Goal: Task Accomplishment & Management: Use online tool/utility

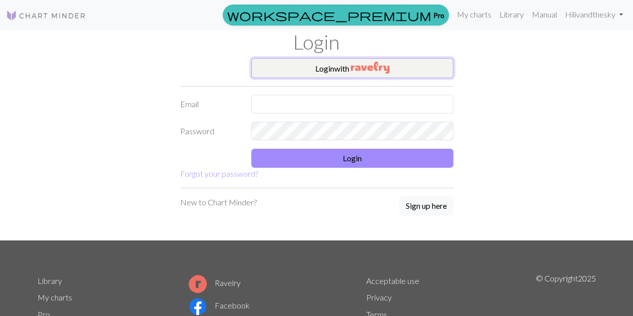
click at [329, 73] on button "Login with" at bounding box center [352, 68] width 202 height 20
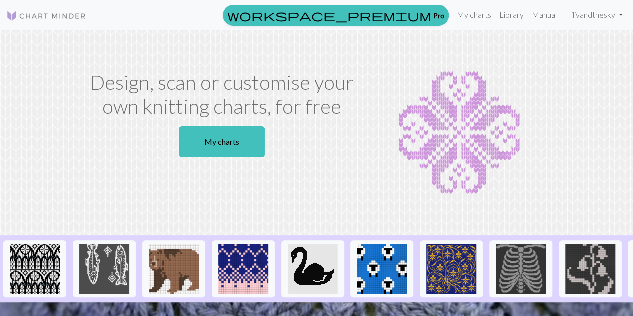
scroll to position [38, 0]
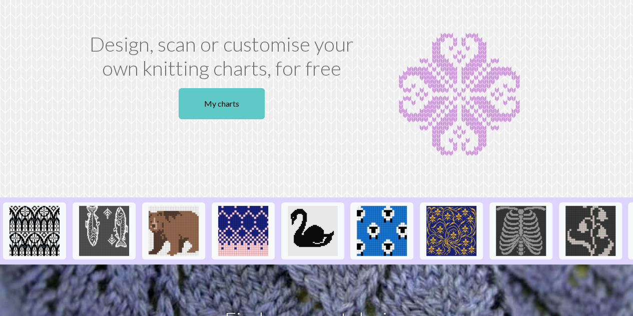
click at [217, 103] on link "My charts" at bounding box center [222, 103] width 86 height 31
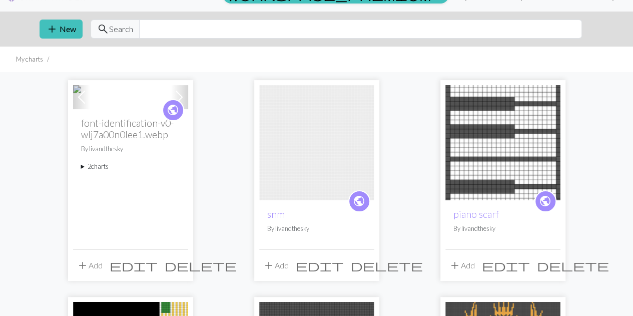
scroll to position [19, 0]
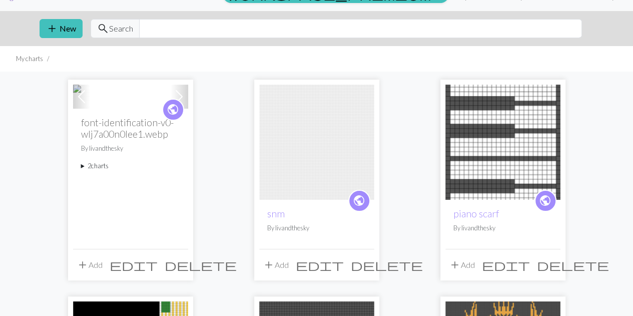
click at [151, 109] on img at bounding box center [130, 97] width 115 height 24
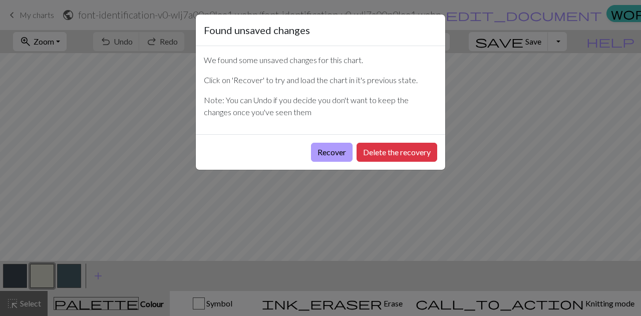
click at [338, 152] on button "Recover" at bounding box center [332, 152] width 42 height 19
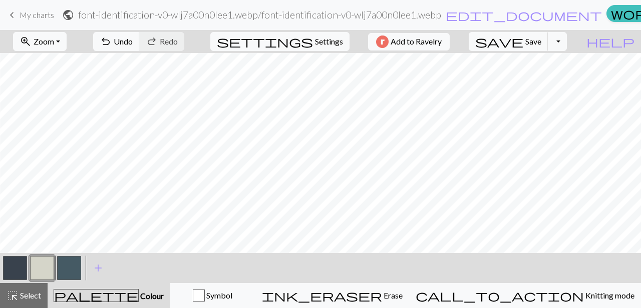
scroll to position [404, 55]
click at [53, 48] on button "zoom_in Zoom Zoom" at bounding box center [40, 41] width 54 height 19
click at [61, 68] on button "Fit all" at bounding box center [53, 63] width 79 height 16
drag, startPoint x: 34, startPoint y: 11, endPoint x: 363, endPoint y: 35, distance: 330.1
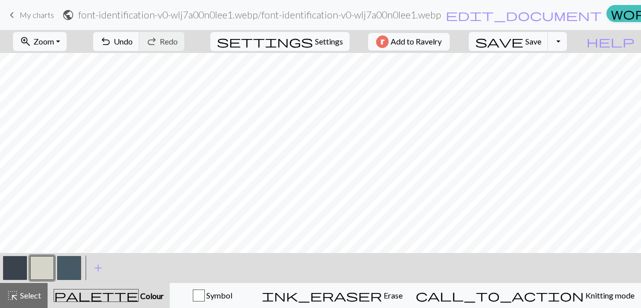
click at [34, 11] on span "My charts" at bounding box center [37, 15] width 35 height 10
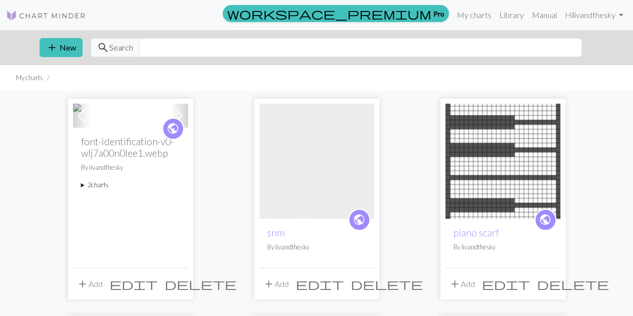
click at [173, 124] on span at bounding box center [179, 116] width 16 height 16
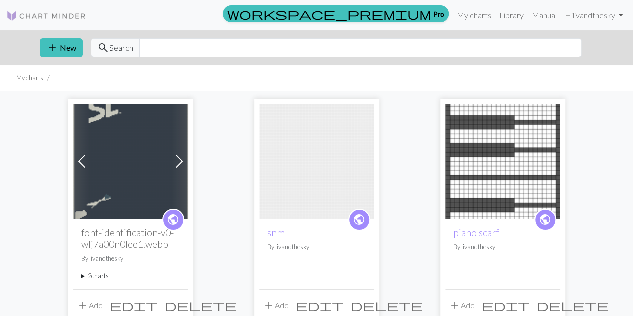
click at [182, 159] on span at bounding box center [179, 161] width 16 height 16
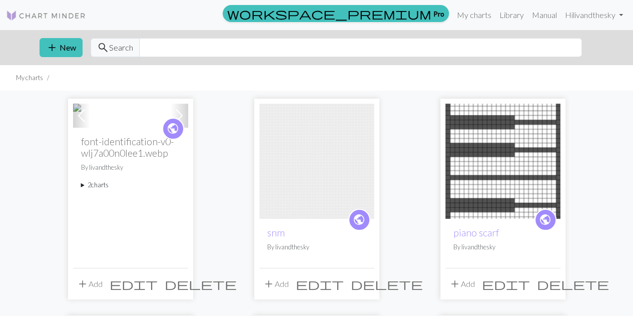
click at [182, 124] on span at bounding box center [179, 116] width 16 height 16
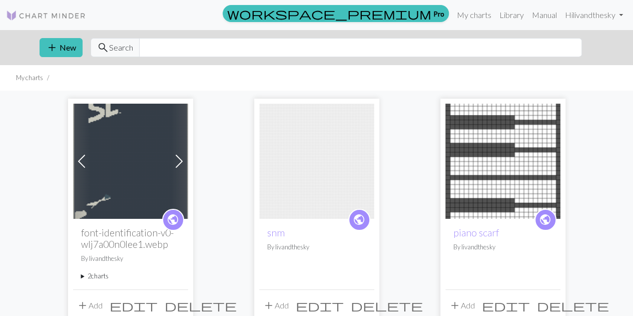
click at [84, 165] on span at bounding box center [82, 161] width 16 height 16
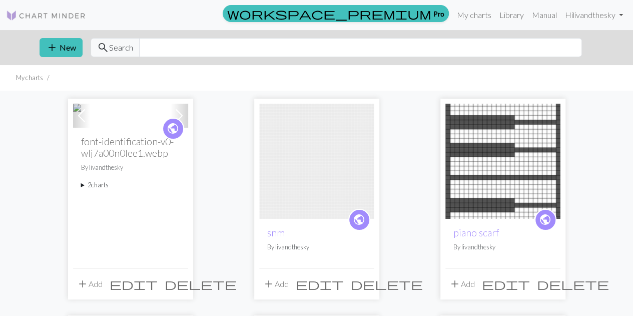
click at [126, 128] on img at bounding box center [130, 116] width 115 height 24
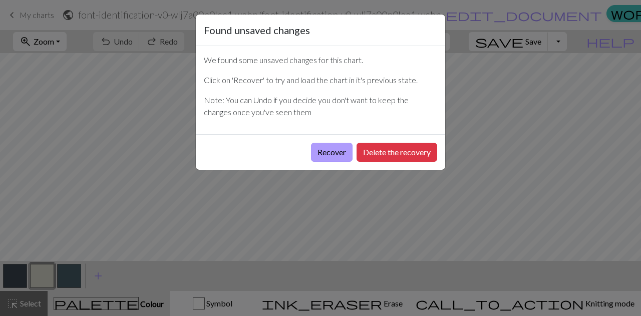
click at [332, 146] on button "Recover" at bounding box center [332, 152] width 42 height 19
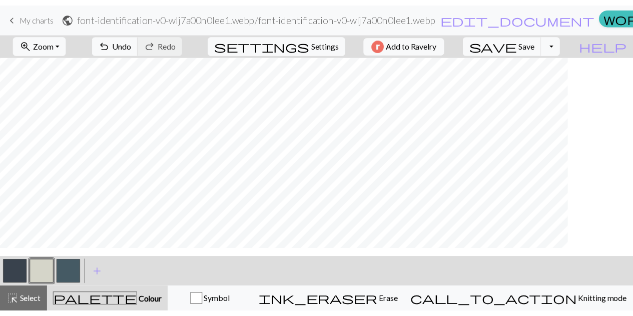
scroll to position [1817, 0]
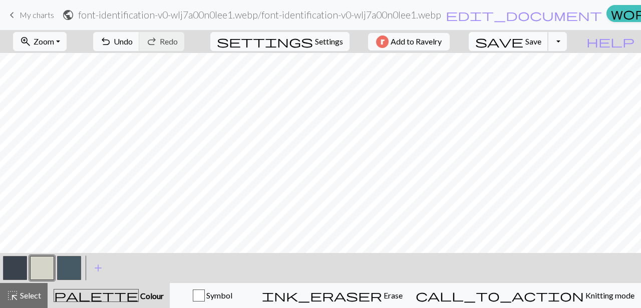
click at [523, 44] on span "save" at bounding box center [499, 42] width 48 height 14
click at [541, 42] on span "Save" at bounding box center [533, 42] width 16 height 10
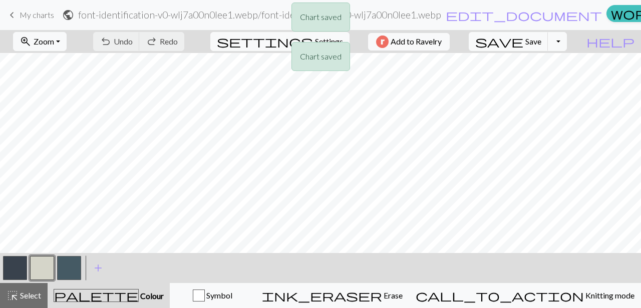
click at [23, 19] on div "Chart saved Chart saved" at bounding box center [320, 39] width 641 height 79
click at [14, 14] on div "Chart saved" at bounding box center [320, 20] width 641 height 40
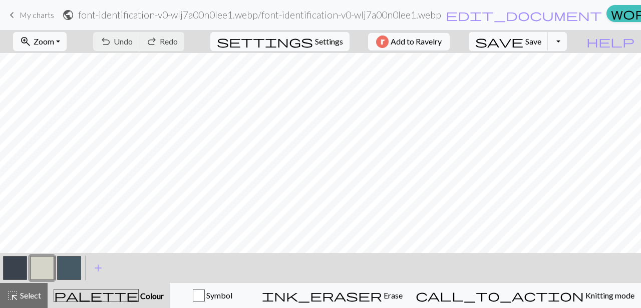
click at [15, 16] on span "keyboard_arrow_left" at bounding box center [12, 15] width 12 height 14
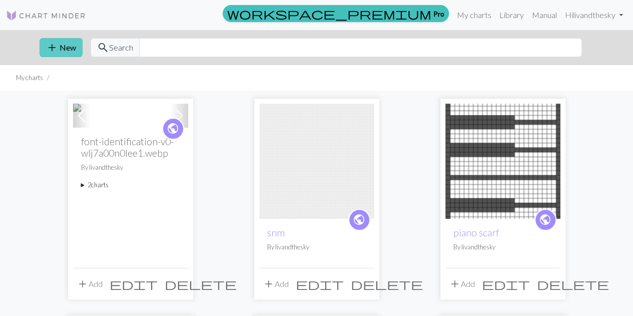
click at [64, 54] on button "add New" at bounding box center [61, 47] width 43 height 19
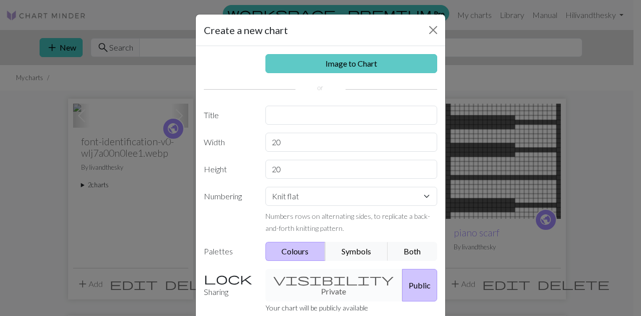
click at [342, 62] on link "Image to Chart" at bounding box center [351, 63] width 172 height 19
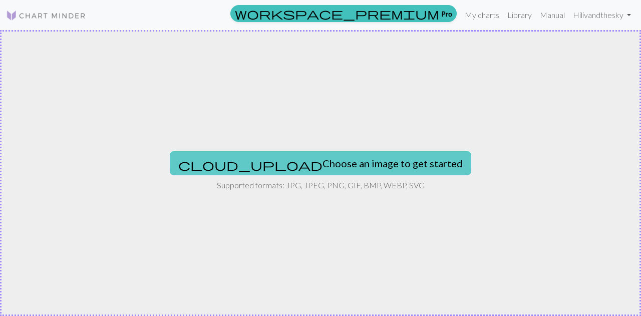
click at [311, 165] on button "cloud_upload Choose an image to get started" at bounding box center [320, 163] width 301 height 24
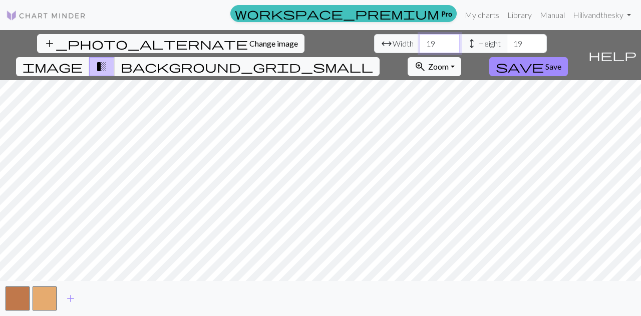
click at [419, 47] on input "19" at bounding box center [439, 43] width 40 height 19
click at [419, 41] on input "20" at bounding box center [439, 43] width 40 height 19
drag, startPoint x: 202, startPoint y: 44, endPoint x: 185, endPoint y: 45, distance: 17.5
click at [419, 45] on input "20" at bounding box center [439, 43] width 40 height 19
type input "100"
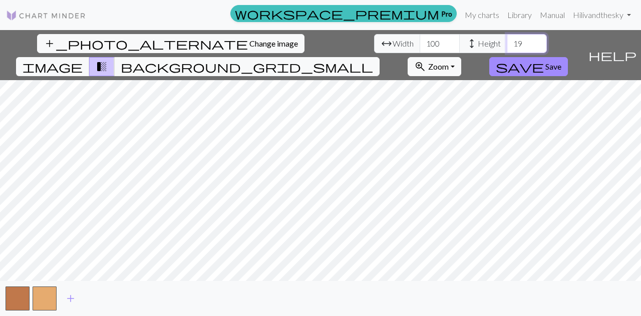
drag, startPoint x: 284, startPoint y: 46, endPoint x: 279, endPoint y: 45, distance: 5.0
click at [506, 45] on input "19" at bounding box center [526, 43] width 40 height 19
click at [506, 45] on input "10" at bounding box center [526, 43] width 40 height 19
type input "100"
click at [28, 292] on button "button" at bounding box center [18, 298] width 24 height 24
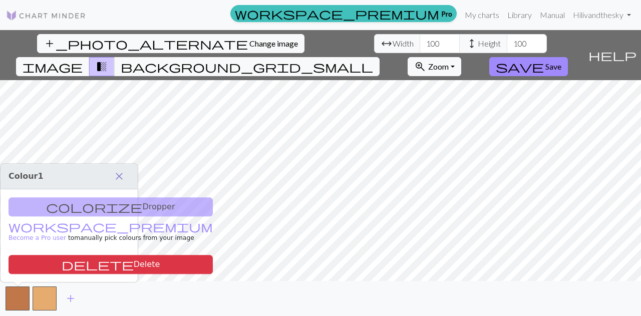
click at [117, 170] on button "close" at bounding box center [119, 176] width 21 height 17
